Goal: Task Accomplishment & Management: Complete application form

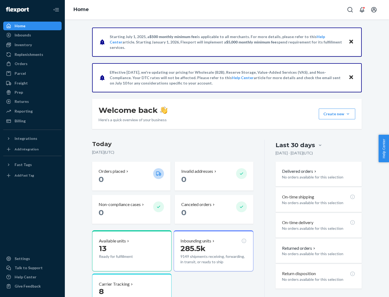
click at [348, 114] on button "Create new Create new inbound Create new order Create new product" at bounding box center [337, 114] width 36 height 11
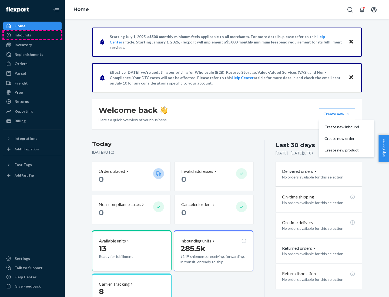
click at [32, 35] on div "Inbounds" at bounding box center [32, 35] width 57 height 8
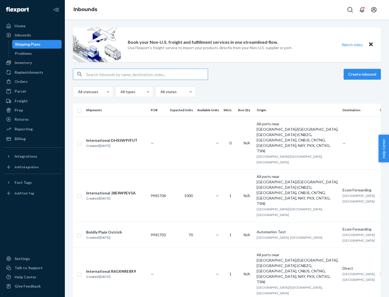
click at [363, 74] on button "Create inbound" at bounding box center [362, 74] width 37 height 11
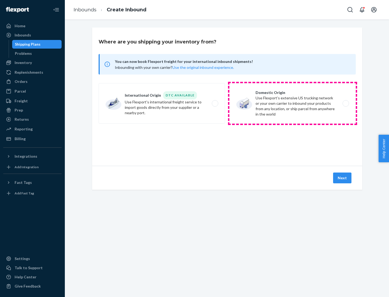
click at [292, 103] on label "Domestic Origin Use Flexport’s extensive US trucking network or your own carrie…" at bounding box center [292, 103] width 126 height 41
click at [345, 103] on input "Domestic Origin Use Flexport’s extensive US trucking network or your own carrie…" at bounding box center [347, 104] width 4 height 4
radio input "true"
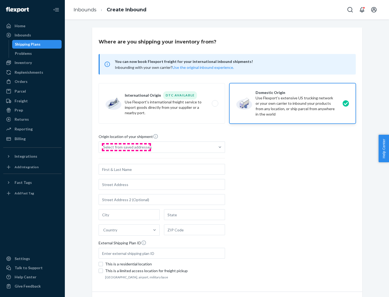
click at [126, 147] on div "Select from saved addresses" at bounding box center [127, 146] width 49 height 5
click at [104, 147] on input "Select from saved addresses" at bounding box center [103, 146] width 1 height 5
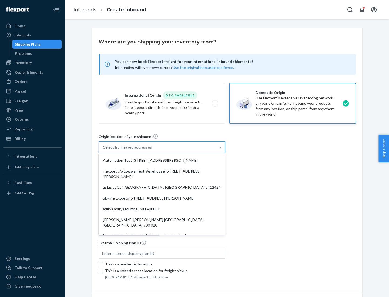
scroll to position [2, 0]
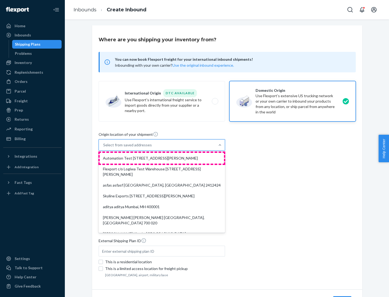
click at [162, 158] on div "Automation Test [STREET_ADDRESS][PERSON_NAME]" at bounding box center [162, 158] width 124 height 11
click at [104, 148] on input "option Automation Test [STREET_ADDRESS][PERSON_NAME]. 9 results available. Use …" at bounding box center [103, 144] width 1 height 5
type input "Automation Test"
type input "9th Floor"
type input "[GEOGRAPHIC_DATA]"
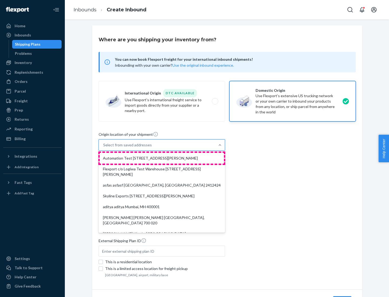
type input "CA"
type input "94104"
type input "[STREET_ADDRESS][PERSON_NAME]"
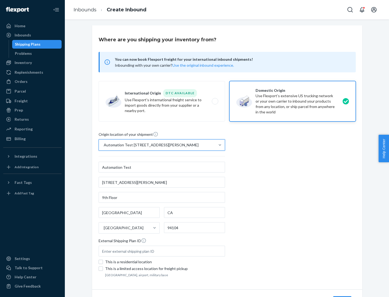
scroll to position [32, 0]
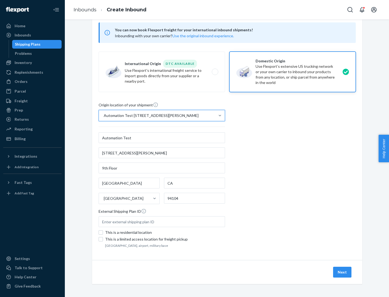
click at [342, 272] on button "Next" at bounding box center [342, 272] width 18 height 11
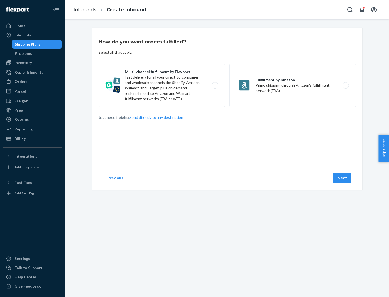
click at [162, 85] on label "Multi-channel fulfillment by Flexport Fast delivery for all your direct-to-cons…" at bounding box center [162, 85] width 126 height 43
click at [215, 85] on input "Multi-channel fulfillment by Flexport Fast delivery for all your direct-to-cons…" at bounding box center [217, 86] width 4 height 4
radio input "true"
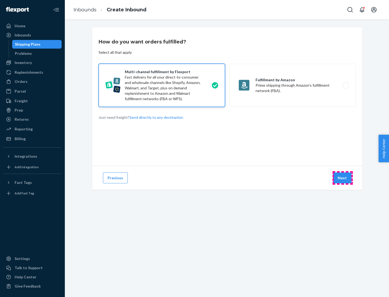
click at [342, 178] on button "Next" at bounding box center [342, 178] width 18 height 11
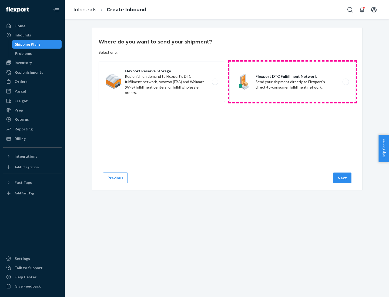
click at [292, 82] on label "Flexport DTC Fulfillment Network Send your shipment directly to Flexport's dire…" at bounding box center [292, 82] width 126 height 41
click at [345, 82] on input "Flexport DTC Fulfillment Network Send your shipment directly to Flexport's dire…" at bounding box center [347, 82] width 4 height 4
radio input "true"
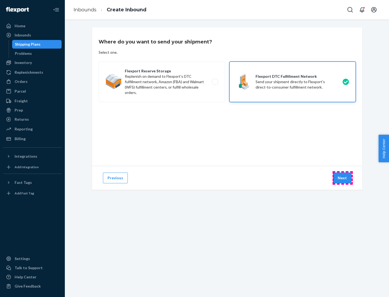
click at [342, 178] on button "Next" at bounding box center [342, 178] width 18 height 11
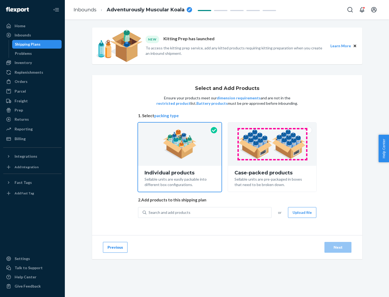
click at [272, 144] on img at bounding box center [271, 144] width 67 height 30
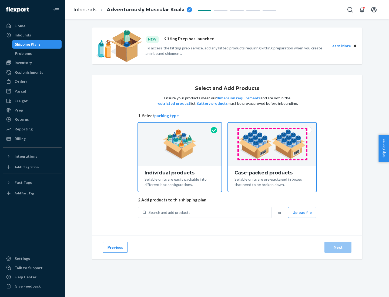
click at [272, 126] on input "Case-packed products Sellable units are pre-packaged in boxes that need to be b…" at bounding box center [272, 125] width 4 height 4
radio input "true"
radio input "false"
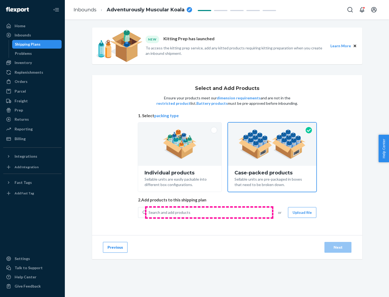
click at [209, 212] on div "Search and add products" at bounding box center [208, 213] width 125 height 10
click at [149, 212] on input "Search and add products" at bounding box center [149, 212] width 1 height 5
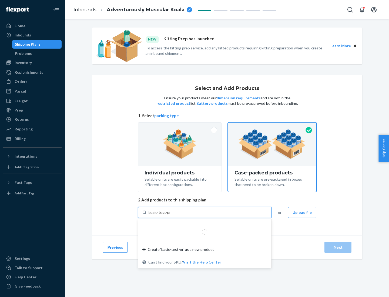
type input "basic-test-product-1"
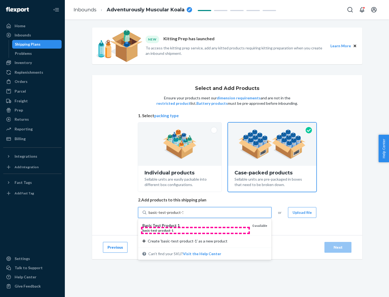
click at [195, 230] on div "basic - test - product - 1" at bounding box center [195, 230] width 106 height 5
click at [183, 215] on input "basic-test-product-1" at bounding box center [166, 212] width 35 height 5
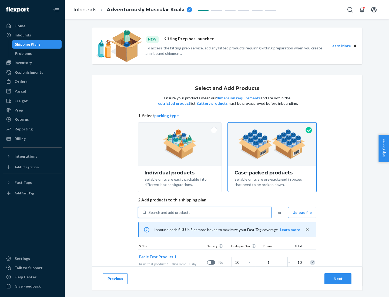
scroll to position [19, 0]
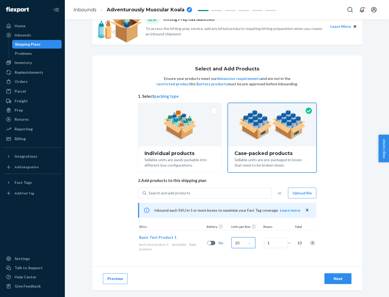
type input "10"
type input "7"
click at [338, 279] on div "Next" at bounding box center [338, 278] width 18 height 5
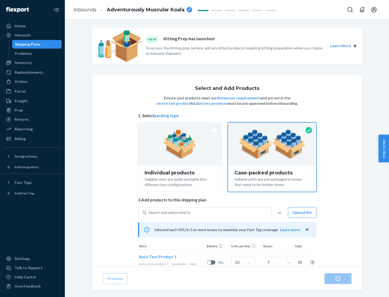
radio input "true"
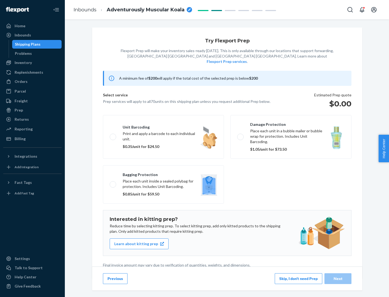
scroll to position [1, 0]
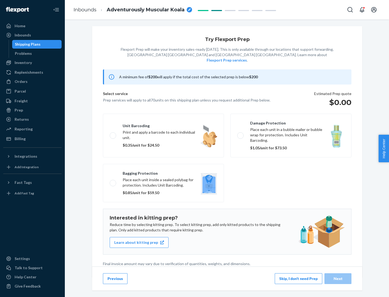
click at [163, 172] on label "Bagging protection Place each unit inside a sealed polybag for protection. Incl…" at bounding box center [163, 183] width 121 height 38
click at [113, 181] on input "Bagging protection Place each unit inside a sealed polybag for protection. Incl…" at bounding box center [112, 183] width 4 height 4
checkbox input "true"
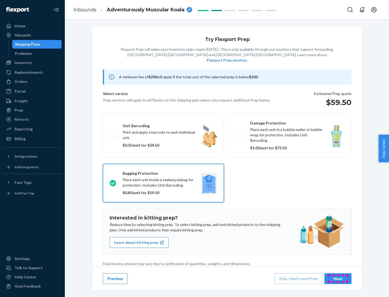
click at [338, 278] on div "Next" at bounding box center [338, 278] width 18 height 5
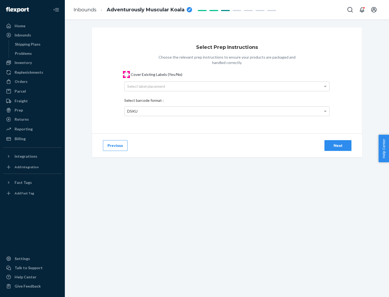
click at [126, 74] on input "Cover Existing Labels (Yes/No)" at bounding box center [126, 74] width 4 height 4
checkbox input "true"
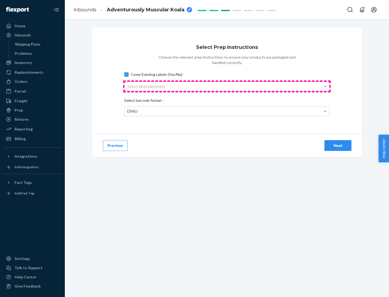
click at [227, 86] on div "Select label placement" at bounding box center [227, 86] width 205 height 9
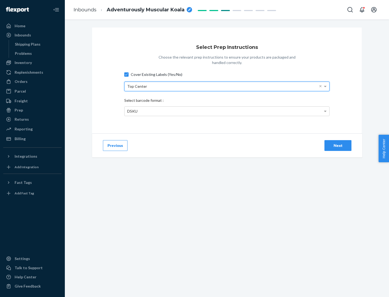
click at [227, 111] on div "DSKU" at bounding box center [227, 111] width 205 height 9
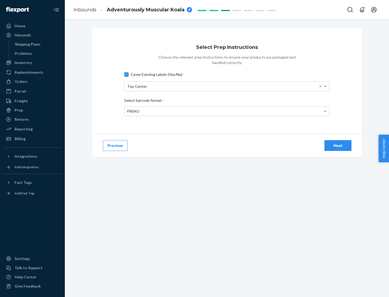
click at [338, 145] on div "Next" at bounding box center [338, 145] width 18 height 5
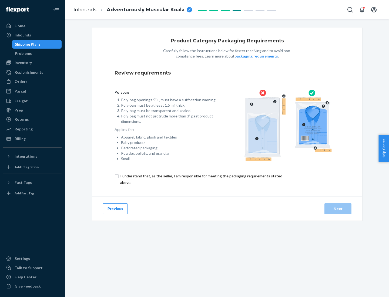
click at [201, 179] on input "checkbox" at bounding box center [205, 179] width 180 height 13
checkbox input "true"
click at [338, 208] on div "Next" at bounding box center [338, 208] width 18 height 5
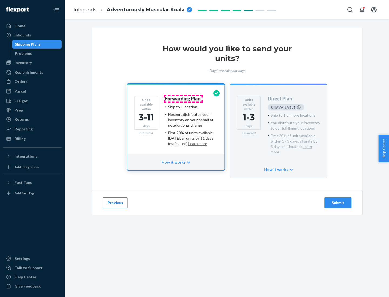
click at [183, 99] on h4 "Forwarding Plan" at bounding box center [182, 98] width 35 height 5
click at [338, 200] on div "Submit" at bounding box center [338, 202] width 18 height 5
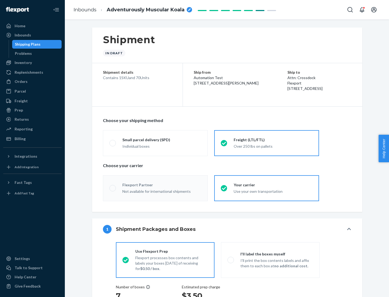
radio input "true"
radio input "false"
radio input "true"
radio input "false"
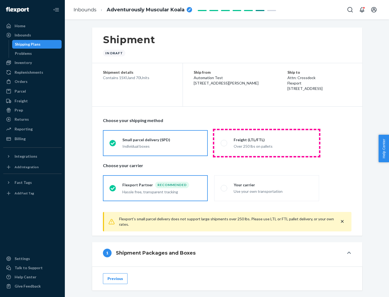
click at [267, 143] on div "Over 250 lbs on pallets" at bounding box center [273, 146] width 79 height 6
click at [224, 143] on input "Freight (LTL/FTL) Over 250 lbs on pallets" at bounding box center [223, 143] width 4 height 4
radio input "true"
radio input "false"
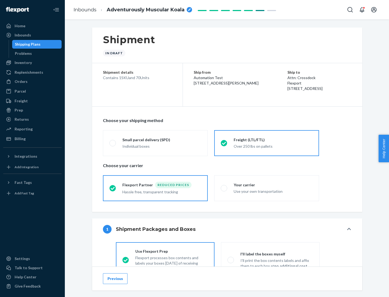
scroll to position [30, 0]
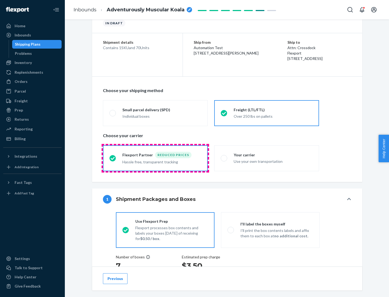
click at [155, 158] on div "Hassle free, transparent tracking" at bounding box center [161, 161] width 79 height 6
click at [113, 158] on input "Flexport Partner Reduced prices Hassle free, transparent tracking" at bounding box center [111, 158] width 4 height 4
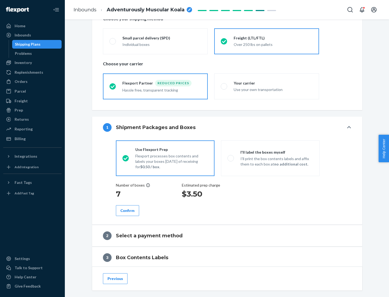
click at [270, 158] on p "I’ll print the box contents labels and affix them to each box at no additional …" at bounding box center [276, 161] width 73 height 11
click at [231, 158] on input "I'll label the boxes myself I’ll print the box contents labels and affix them t…" at bounding box center [229, 158] width 4 height 4
radio input "true"
radio input "false"
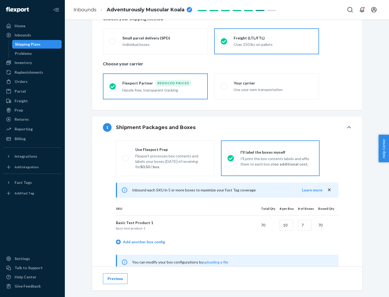
scroll to position [169, 0]
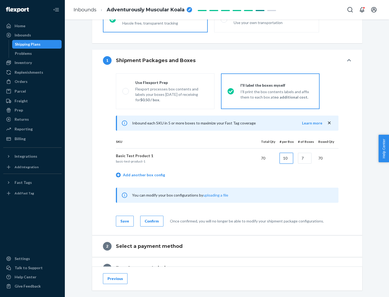
type input "10"
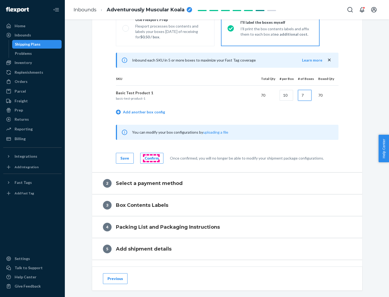
type input "7"
click at [151, 158] on div "Confirm" at bounding box center [152, 158] width 14 height 5
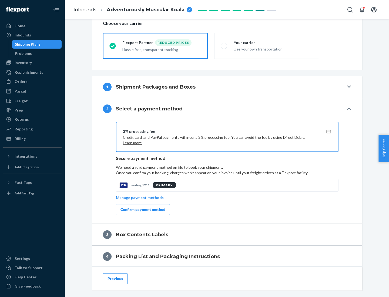
scroll to position [194, 0]
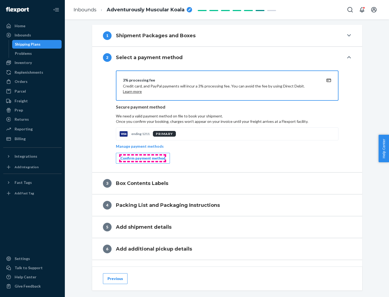
click at [142, 158] on div "Confirm payment method" at bounding box center [142, 158] width 45 height 5
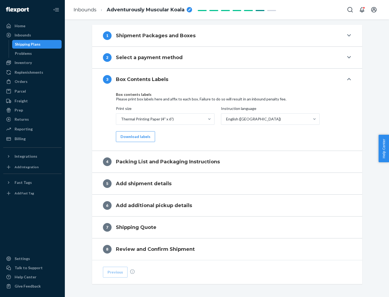
scroll to position [172, 0]
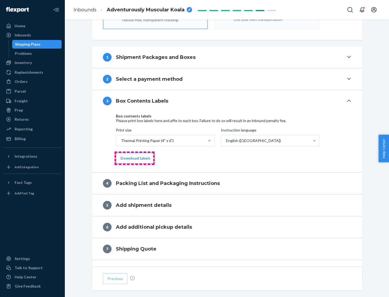
click at [134, 158] on button "Download labels" at bounding box center [135, 158] width 39 height 11
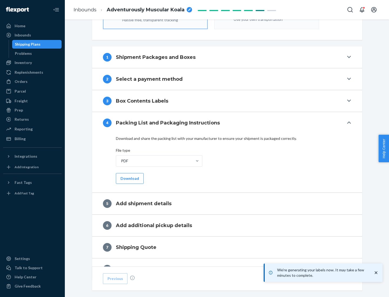
scroll to position [192, 0]
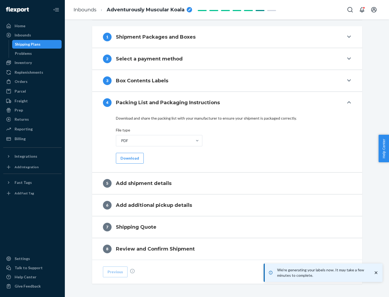
click at [129, 158] on button "Download" at bounding box center [130, 158] width 28 height 11
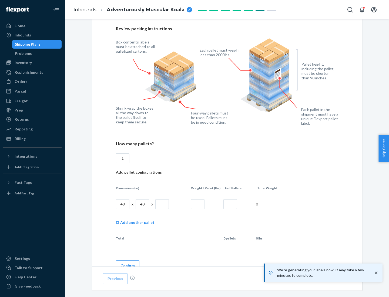
scroll to position [392, 0]
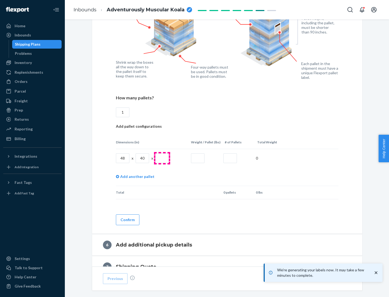
type input "1"
type input "40"
type input "200"
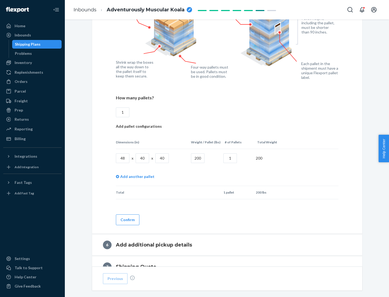
scroll to position [454, 0]
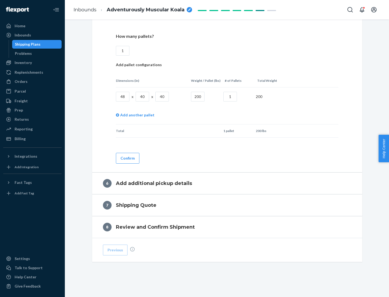
type input "1"
click at [127, 158] on button "Confirm" at bounding box center [127, 158] width 23 height 11
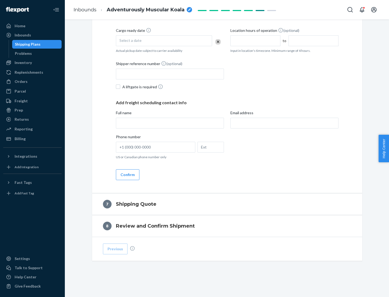
scroll to position [207, 0]
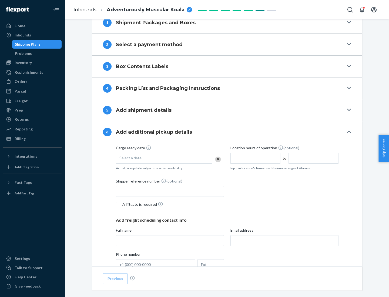
click at [164, 158] on div "Select a date" at bounding box center [164, 158] width 96 height 11
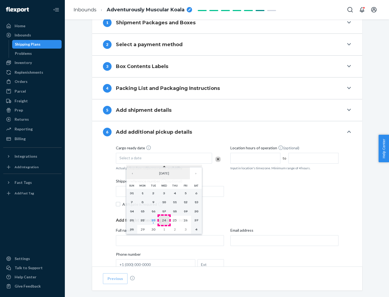
click at [164, 220] on abbr "24" at bounding box center [164, 220] width 4 height 4
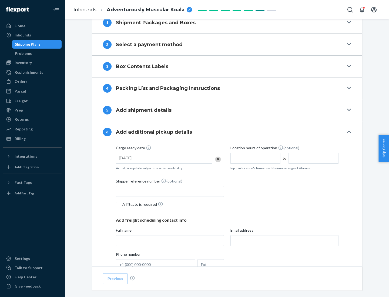
scroll to position [289, 0]
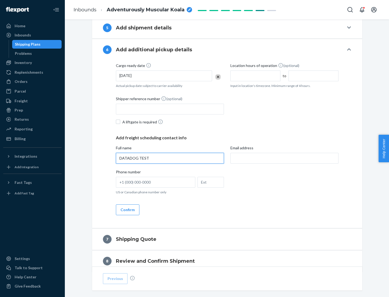
type input "DATADOG TEST"
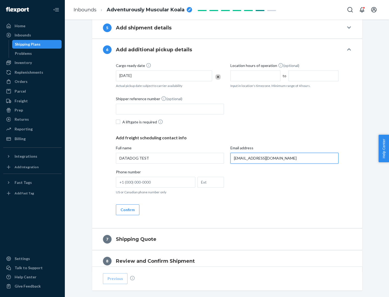
scroll to position [313, 0]
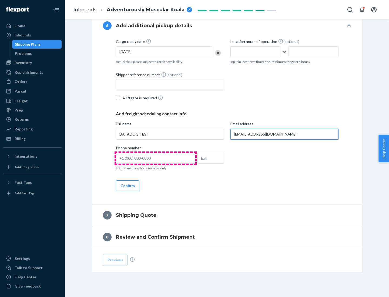
type input "[EMAIL_ADDRESS][DOMAIN_NAME]"
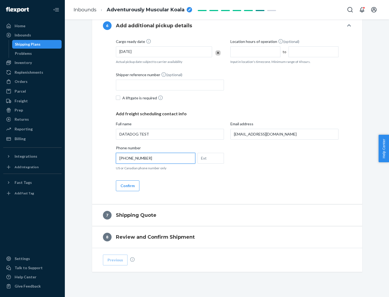
scroll to position [324, 0]
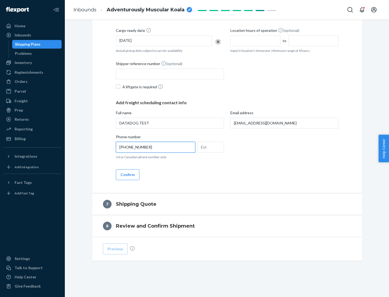
type input "[PHONE_NUMBER]"
click at [127, 174] on button "Confirm" at bounding box center [127, 174] width 23 height 11
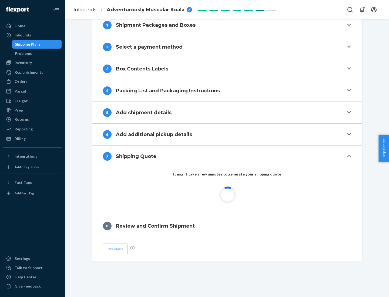
scroll to position [224, 0]
